Goal: Task Accomplishment & Management: Manage account settings

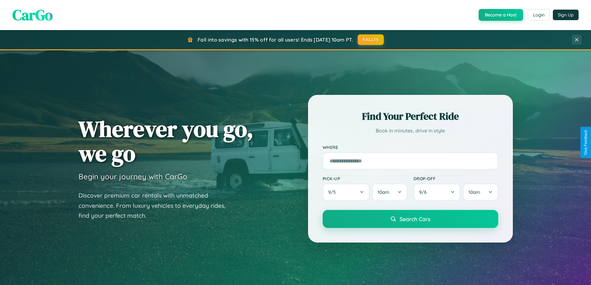
scroll to position [427, 0]
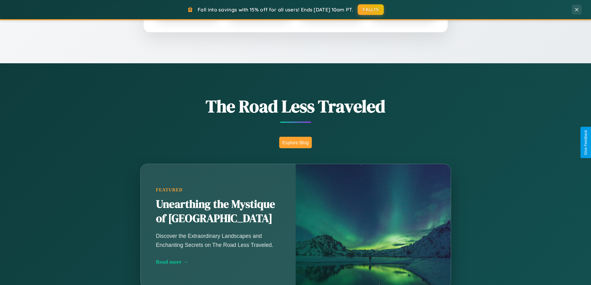
click at [295, 142] on button "Explore Blog" at bounding box center [295, 142] width 33 height 11
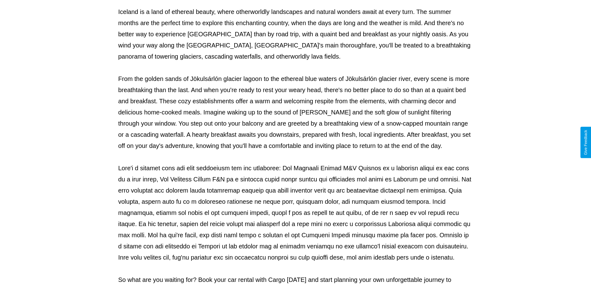
scroll to position [201, 0]
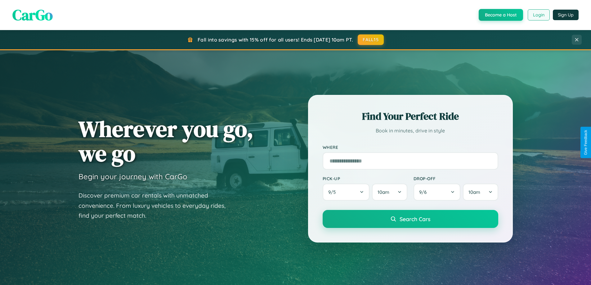
click at [538, 15] on button "Login" at bounding box center [538, 14] width 22 height 11
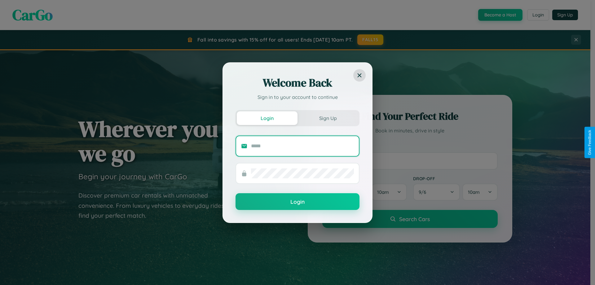
click at [303, 146] on input "text" at bounding box center [302, 146] width 103 height 10
type input "**********"
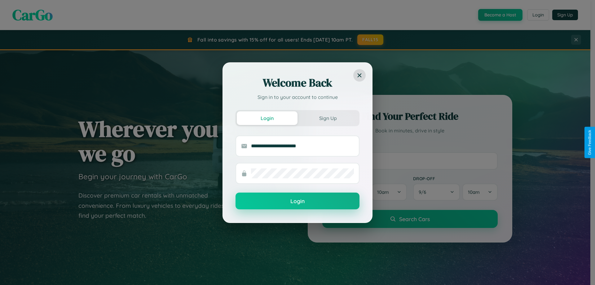
click at [298, 201] on button "Login" at bounding box center [298, 201] width 124 height 17
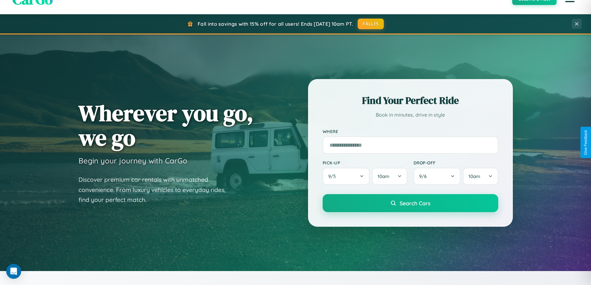
scroll to position [267, 0]
